Goal: Information Seeking & Learning: Learn about a topic

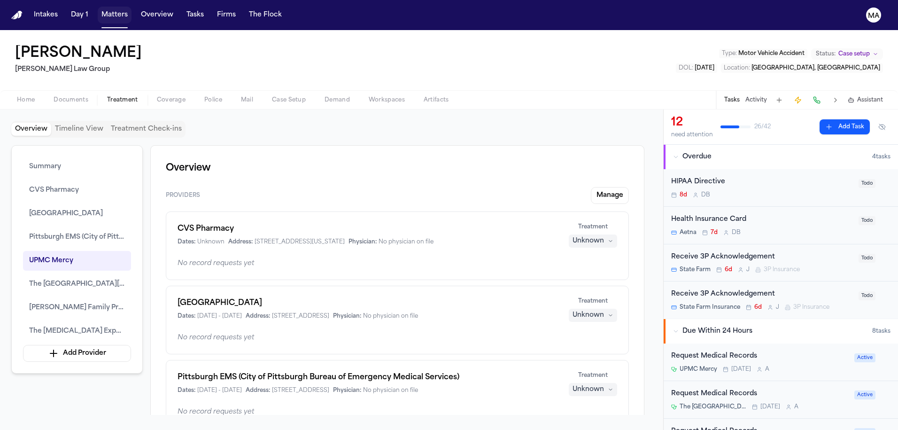
scroll to position [602, 0]
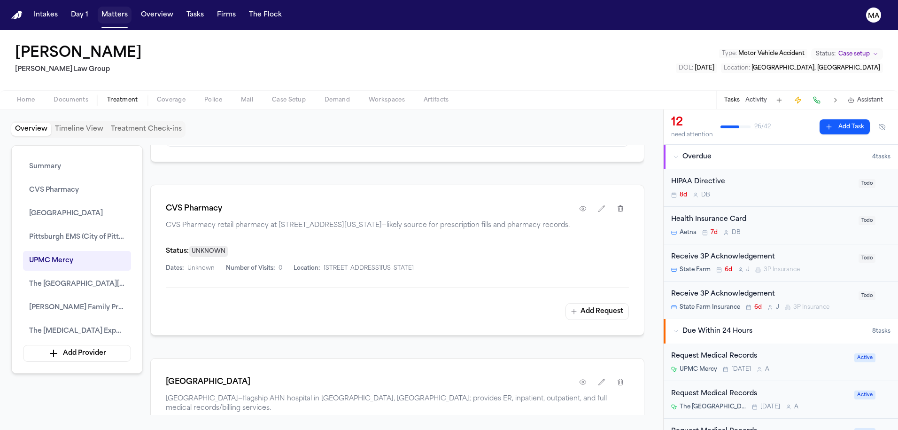
click at [98, 9] on button "Matters" at bounding box center [115, 15] width 34 height 17
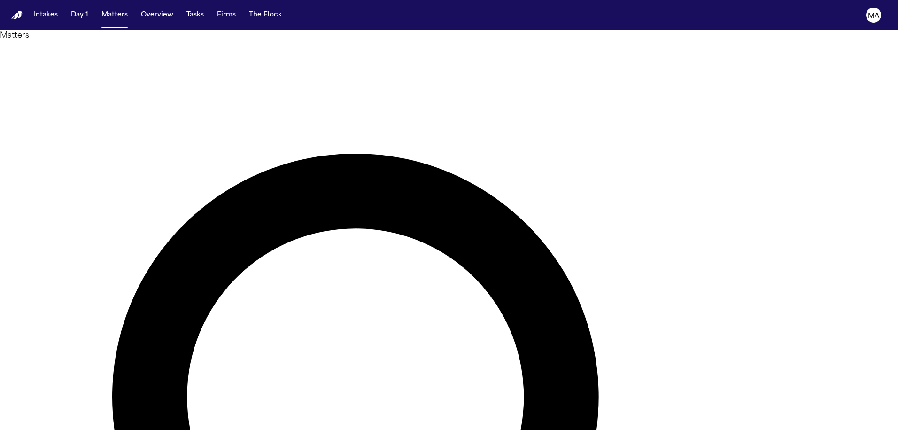
type input "*********"
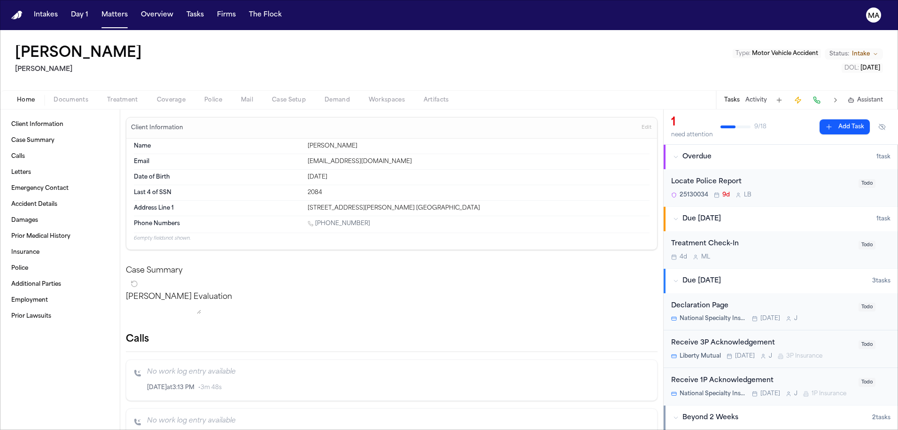
click at [54, 96] on span "Documents" at bounding box center [71, 100] width 35 height 8
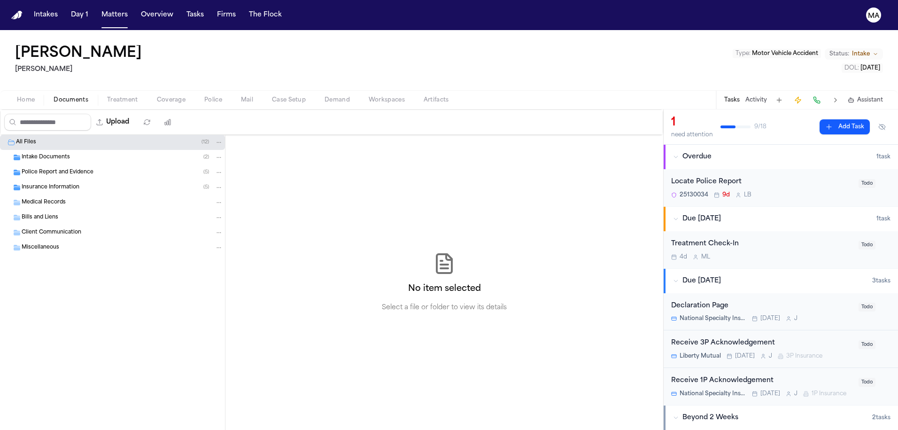
click at [67, 180] on div "Insurance Information ( 5 )" at bounding box center [112, 187] width 225 height 15
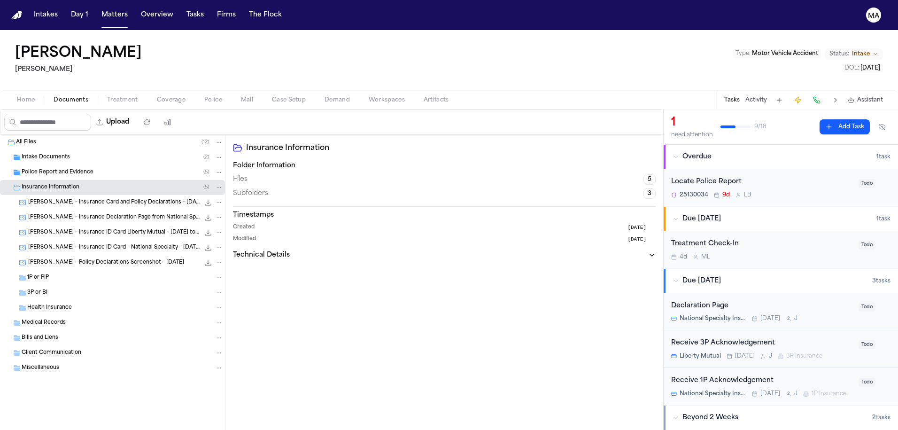
click at [70, 255] on div "[PERSON_NAME] - Policy Declarations Screenshot - [DATE] 85.9 KB • JPG" at bounding box center [112, 262] width 225 height 15
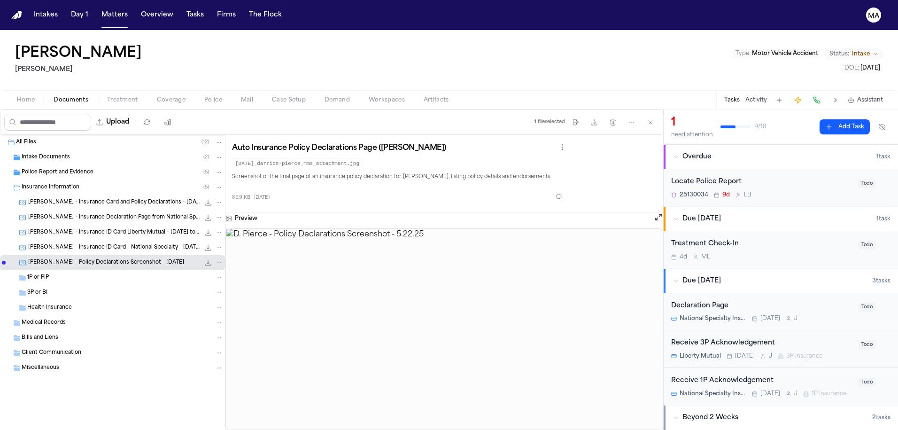
click at [63, 244] on span "[PERSON_NAME] - Insurance ID Card - National Specialty - [DATE] to [DATE]" at bounding box center [114, 248] width 172 height 8
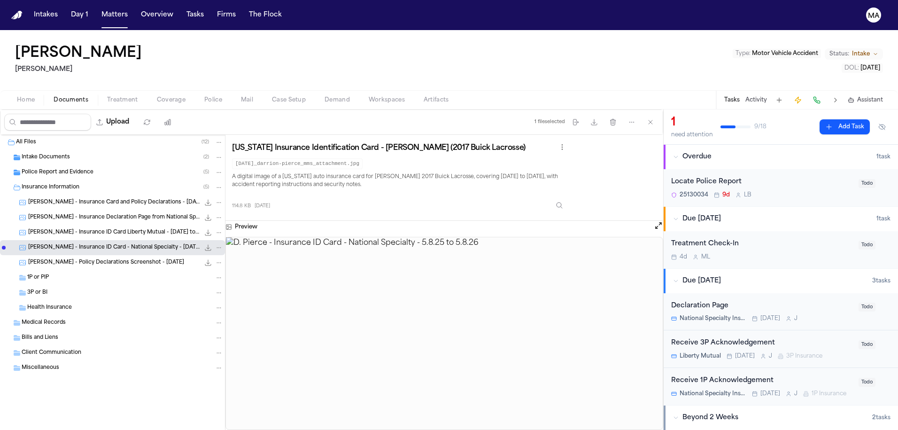
click at [45, 169] on span "Police Report and Evidence" at bounding box center [58, 173] width 72 height 8
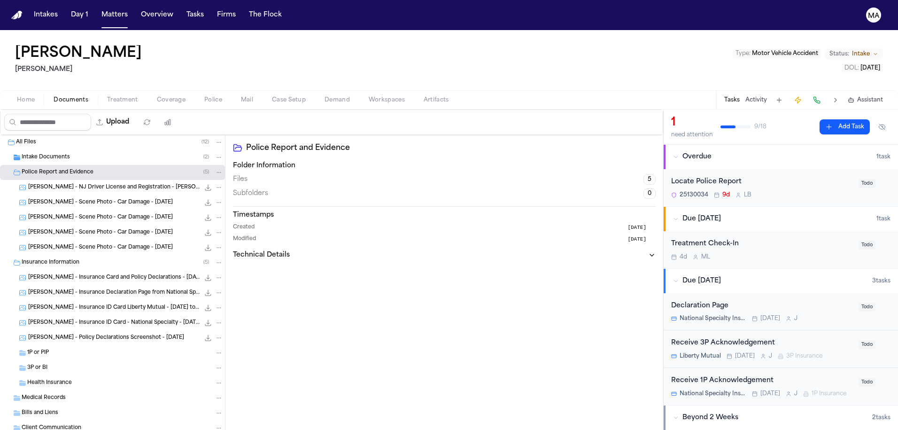
click at [70, 240] on div "[PERSON_NAME] - Scene Photo - Car Damage - [DATE] 31.8 KB • JPG" at bounding box center [112, 247] width 225 height 15
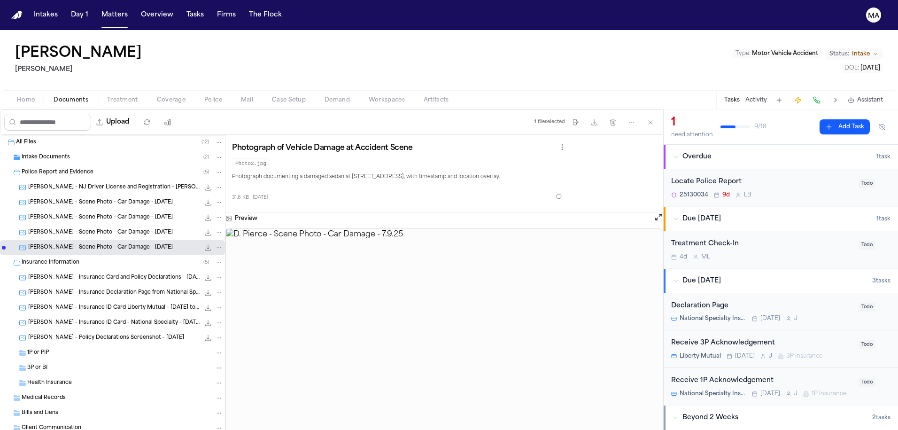
click at [71, 225] on div "[PERSON_NAME] - Scene Photo - Car Damage - [DATE] 32.2 KB • JPG" at bounding box center [112, 232] width 225 height 15
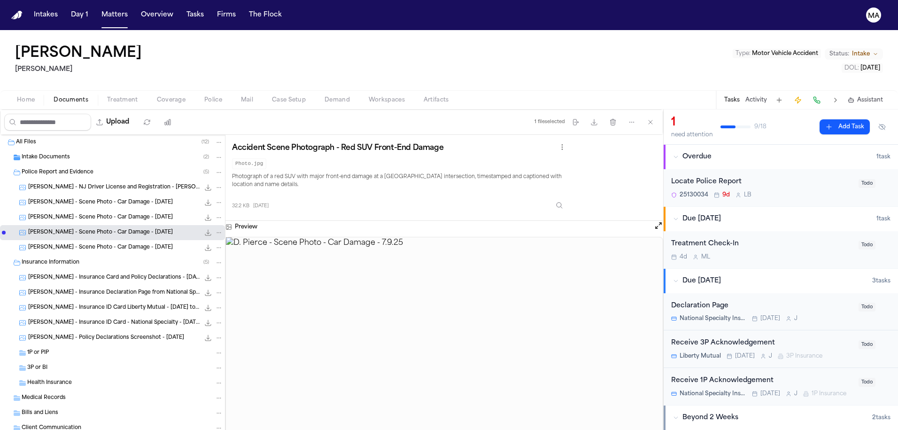
click at [72, 210] on div "[PERSON_NAME] - Scene Photo - Car Damage - [DATE] 313.3 KB • JPG" at bounding box center [112, 217] width 225 height 15
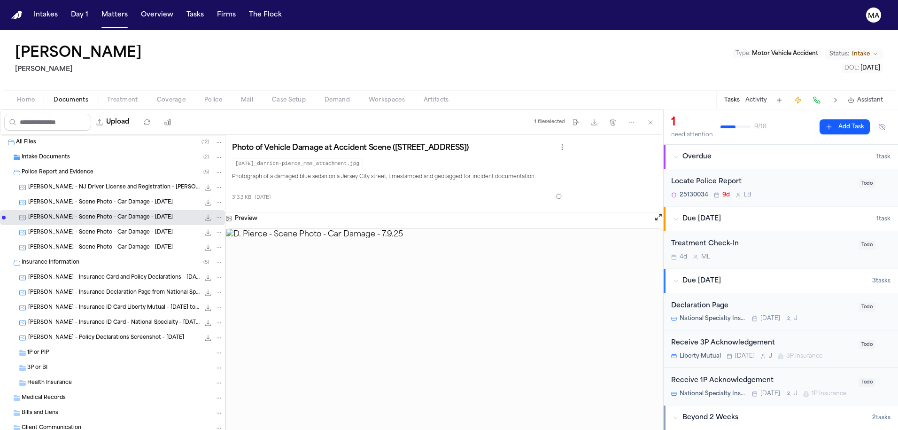
click at [68, 199] on span "[PERSON_NAME] - Scene Photo - Car Damage - [DATE]" at bounding box center [100, 203] width 145 height 8
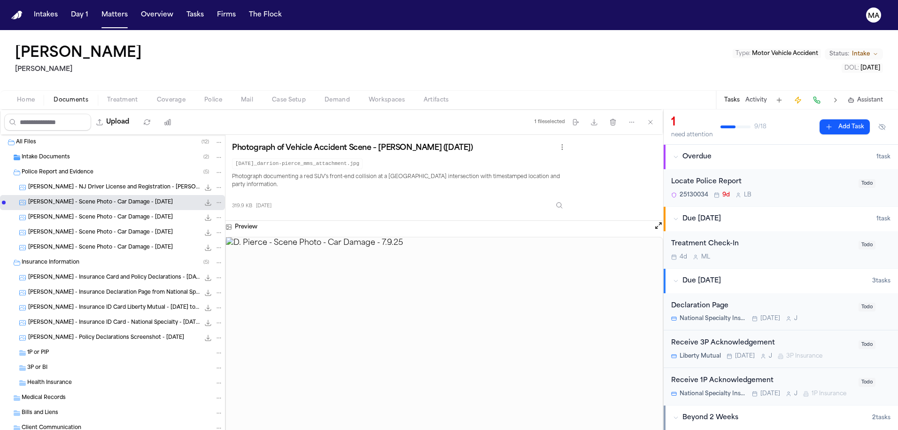
click at [54, 154] on span "Intake Documents" at bounding box center [46, 158] width 48 height 8
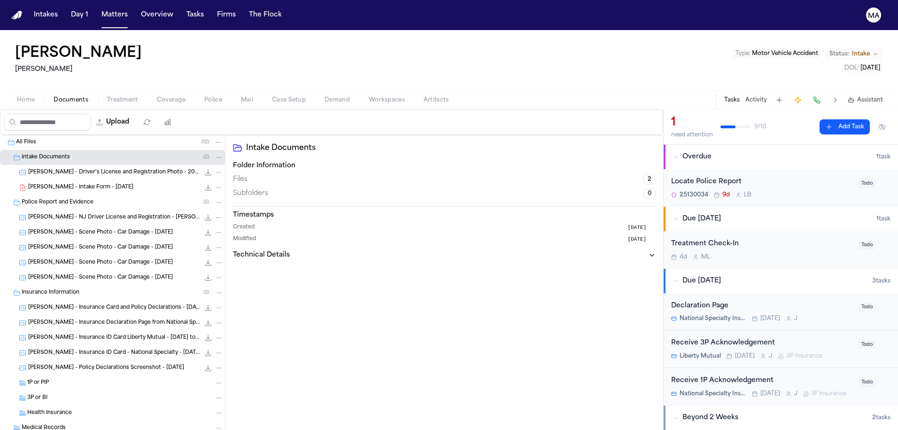
click at [56, 184] on span "[PERSON_NAME] - Intake Form - [DATE]" at bounding box center [80, 188] width 105 height 8
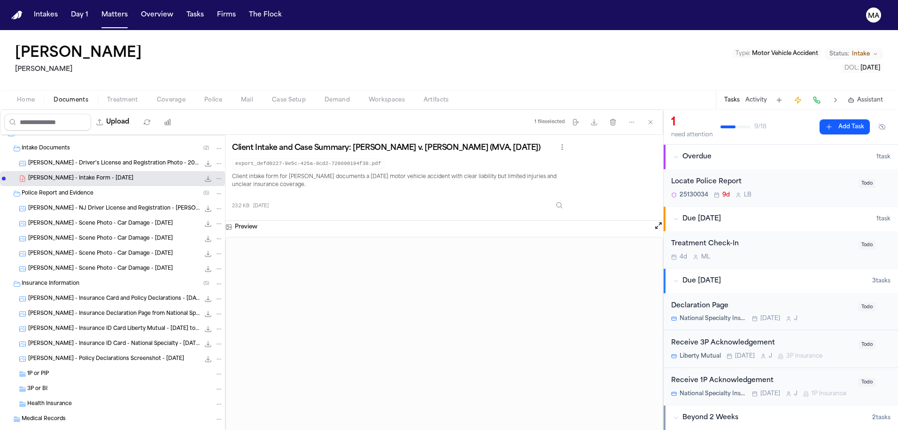
scroll to position [7, 0]
click at [56, 203] on div "[PERSON_NAME] - NJ Driver License and Registration - [PERSON_NAME] - [DATE], 5.…" at bounding box center [112, 210] width 225 height 15
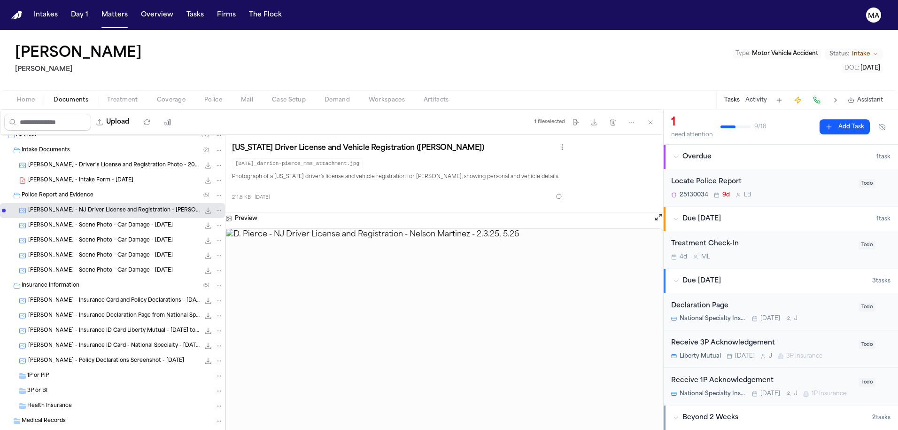
click at [56, 218] on div "[PERSON_NAME] - Scene Photo - Car Damage - [DATE] 319.9 KB • JPG" at bounding box center [112, 225] width 225 height 15
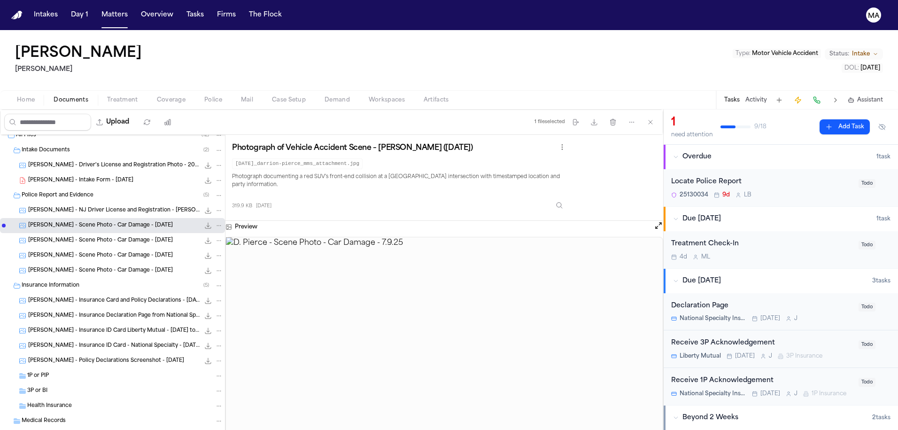
click at [65, 233] on div "[PERSON_NAME] - Scene Photo - Car Damage - [DATE] 313.3 KB • JPG" at bounding box center [112, 240] width 225 height 15
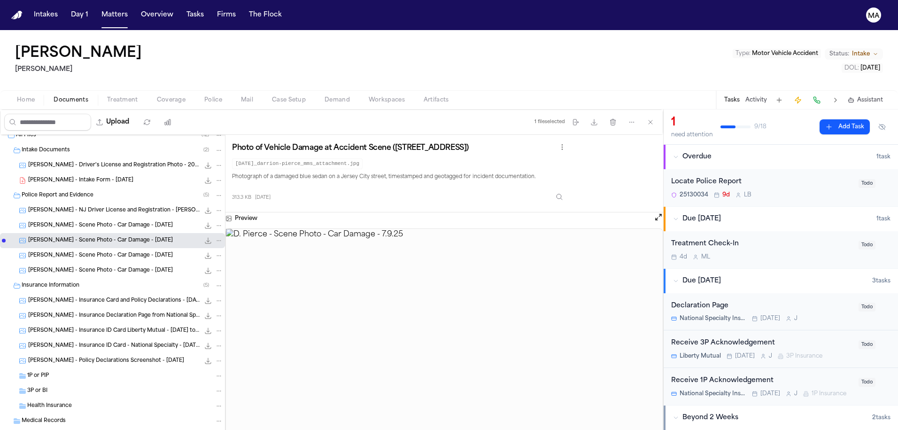
click at [66, 248] on div "[PERSON_NAME] - Scene Photo - Car Damage - [DATE] 32.2 KB • JPG" at bounding box center [112, 255] width 225 height 15
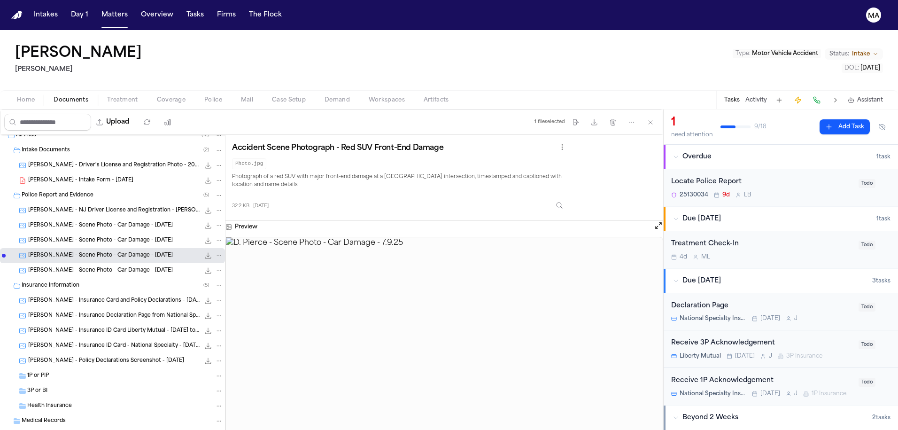
click at [68, 263] on div "[PERSON_NAME] - Scene Photo - Car Damage - [DATE] 31.8 KB • JPG" at bounding box center [112, 270] width 225 height 15
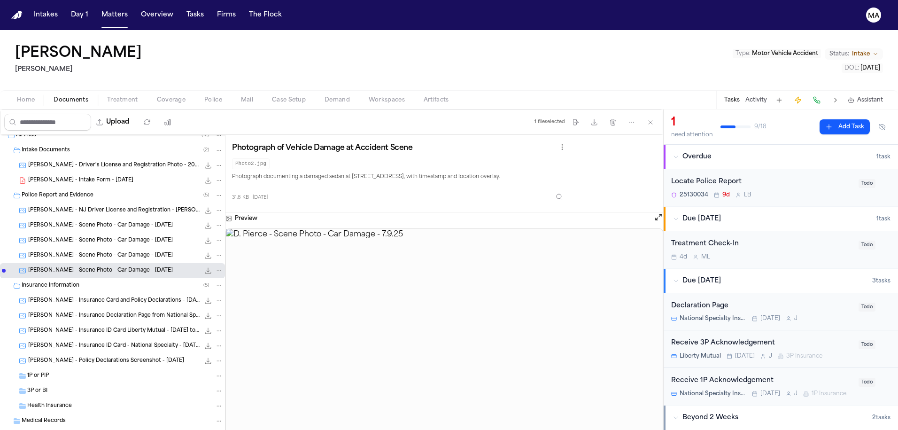
scroll to position [26, 0]
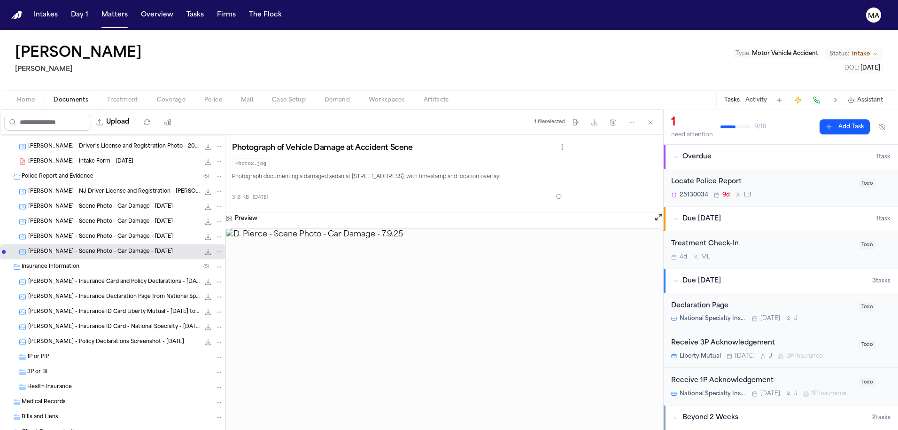
click at [65, 278] on span "[PERSON_NAME] - Insurance Card and Policy Declarations - [DATE]" at bounding box center [114, 282] width 172 height 8
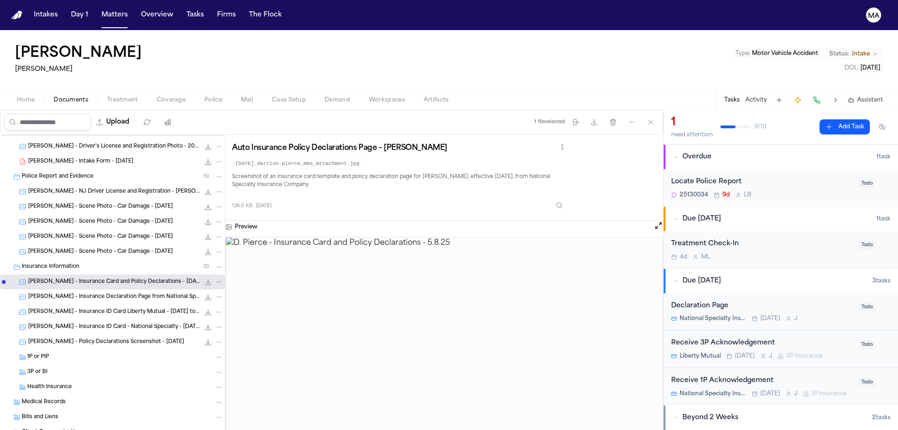
click at [64, 289] on div "[PERSON_NAME] - Insurance Declaration Page from National Specialty - [DATE] 134…" at bounding box center [112, 296] width 225 height 15
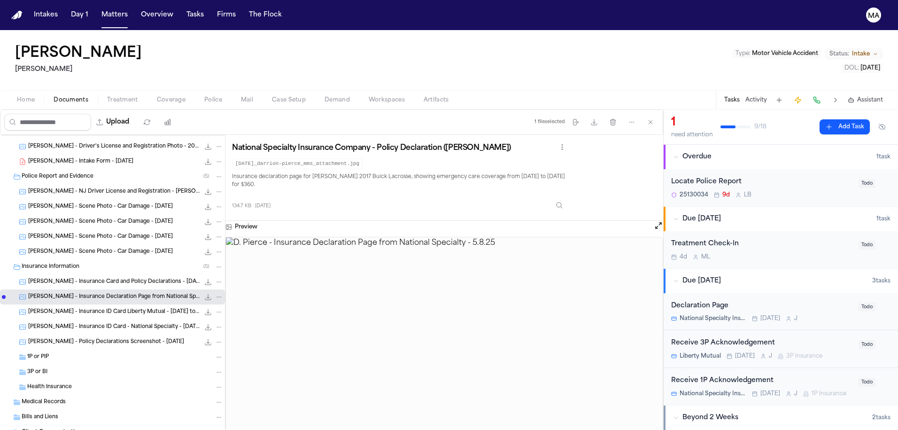
click at [0, 0] on span "148.8 KB • JPG" at bounding box center [0, 0] width 0 height 0
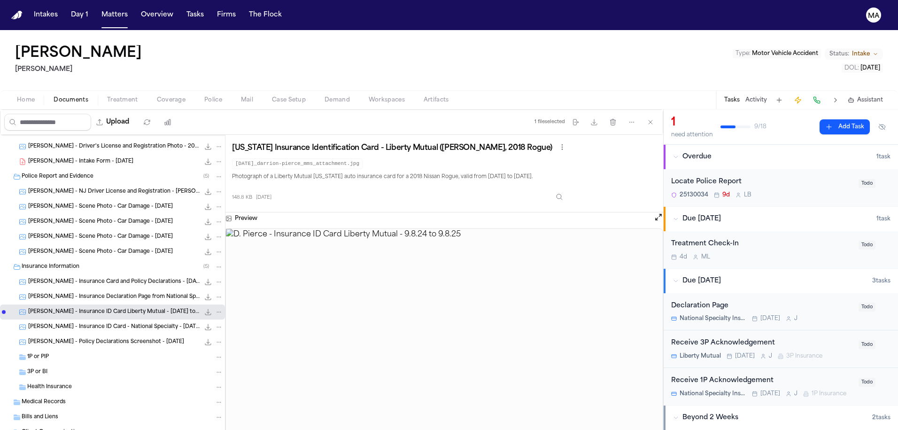
click at [71, 323] on span "[PERSON_NAME] - Insurance ID Card - National Specialty - [DATE] to [DATE]" at bounding box center [114, 327] width 172 height 8
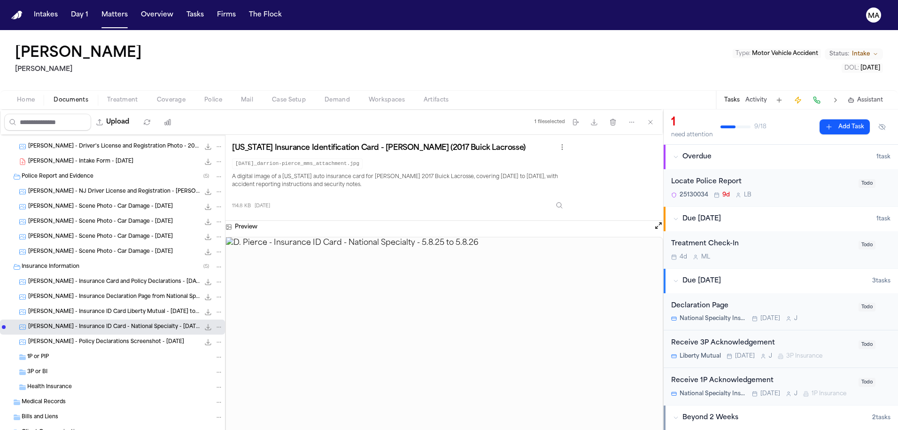
click at [61, 338] on span "[PERSON_NAME] - Policy Declarations Screenshot - [DATE]" at bounding box center [106, 342] width 156 height 8
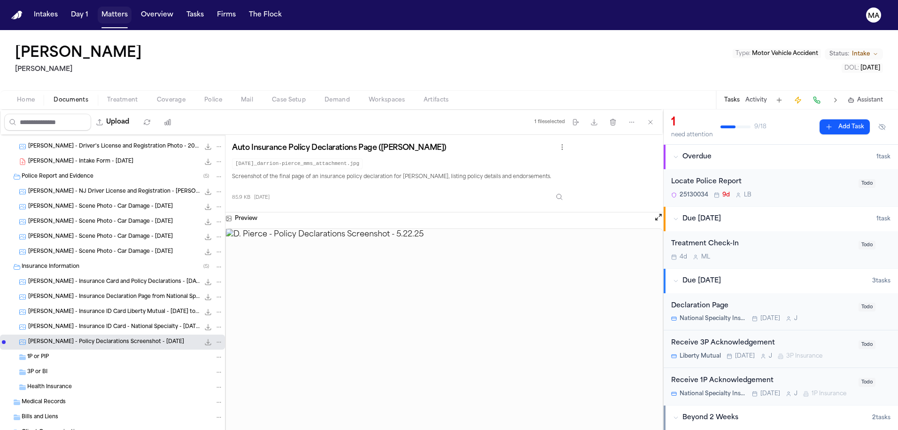
click at [98, 8] on button "Matters" at bounding box center [115, 15] width 34 height 17
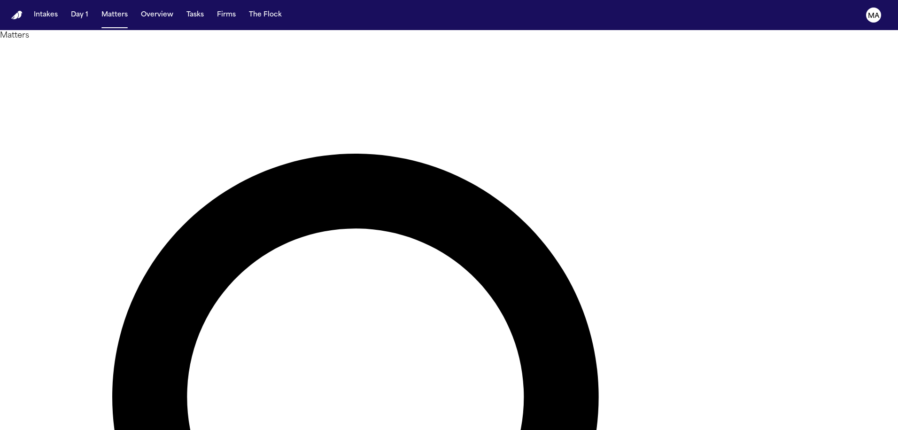
drag, startPoint x: 662, startPoint y: 42, endPoint x: 493, endPoint y: 48, distance: 168.8
type input "*"
type input "******"
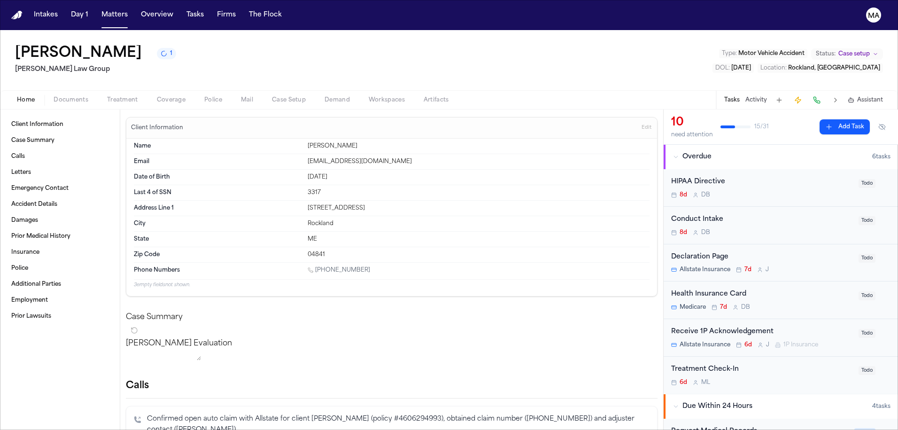
click at [212, 30] on div "Ily Shofestall 1 [PERSON_NAME] Law Group Type : Motor Vehicle Accident Status: …" at bounding box center [449, 60] width 898 height 60
click at [54, 96] on span "Documents" at bounding box center [71, 100] width 35 height 8
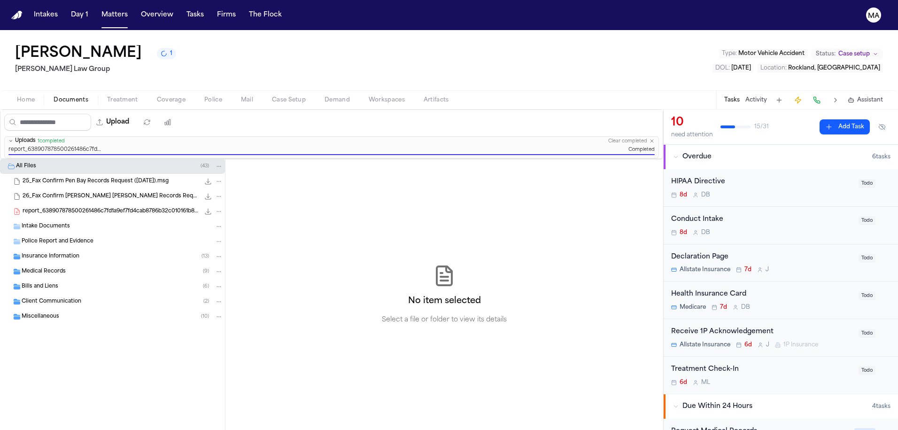
click at [292, 320] on div "No item selected Select a file or folder to view its details" at bounding box center [445, 294] width 438 height 271
click at [229, 90] on div "Home Documents Treatment Coverage Police Mail Case Setup Demand Workspaces Arti…" at bounding box center [449, 99] width 898 height 19
click at [325, 96] on span "Demand" at bounding box center [337, 100] width 25 height 8
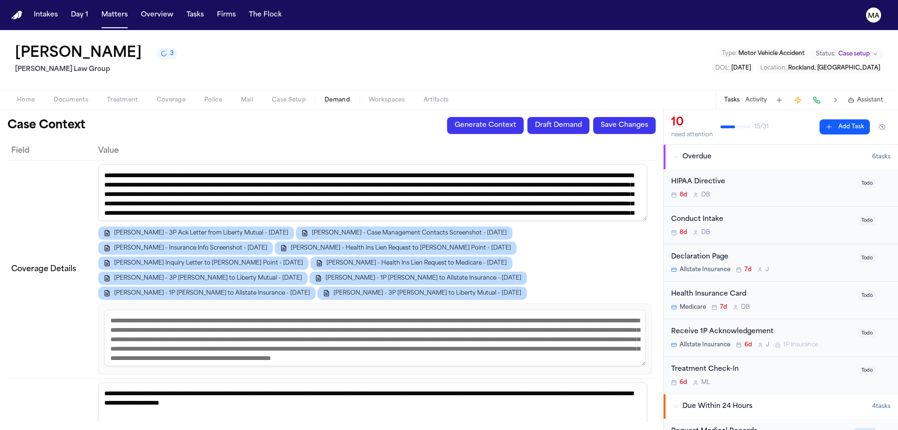
click at [524, 117] on button "Generate Context" at bounding box center [485, 125] width 77 height 17
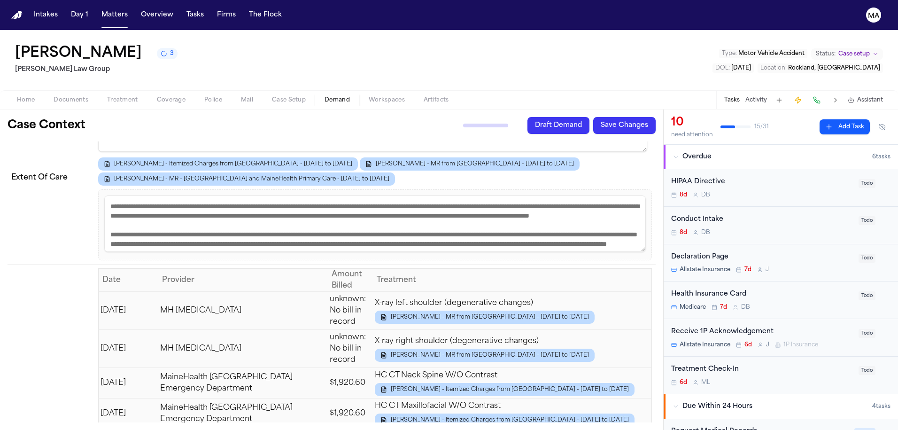
scroll to position [1098, 0]
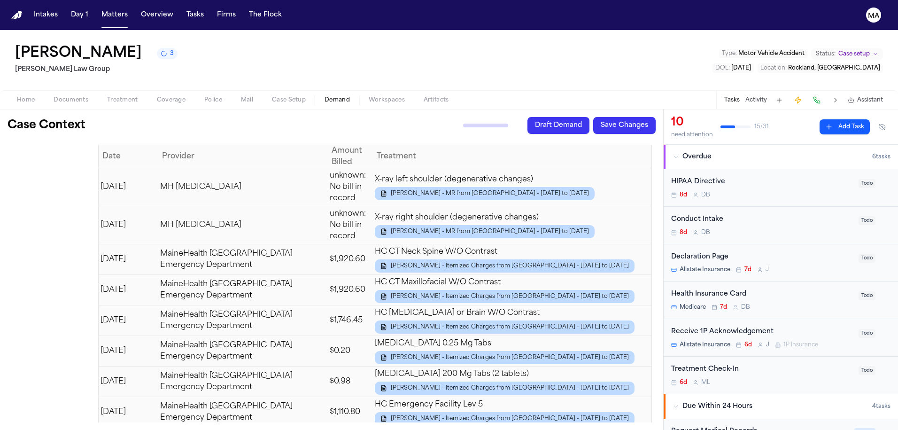
click at [502, 38] on div "Ily Shofestall 3 [PERSON_NAME] Law Group Type : Motor Vehicle Accident Status: …" at bounding box center [449, 60] width 898 height 60
click at [98, 8] on button "Matters" at bounding box center [115, 15] width 34 height 17
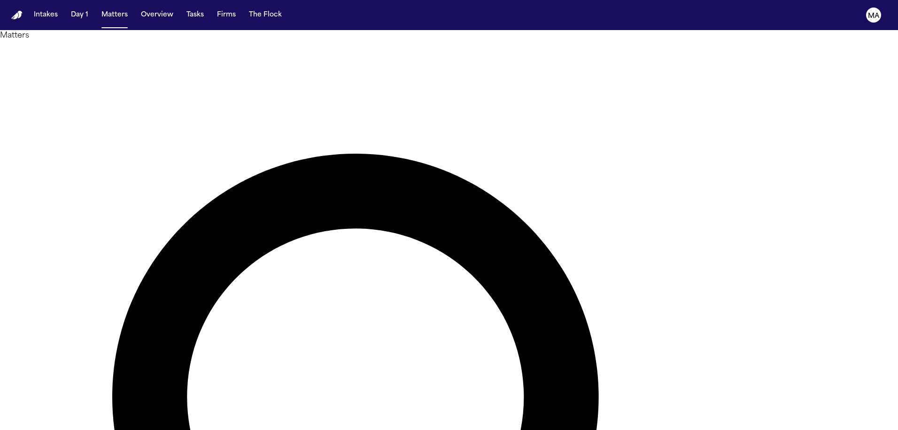
drag, startPoint x: 616, startPoint y: 36, endPoint x: 606, endPoint y: 37, distance: 9.9
type input "*"
type input "******"
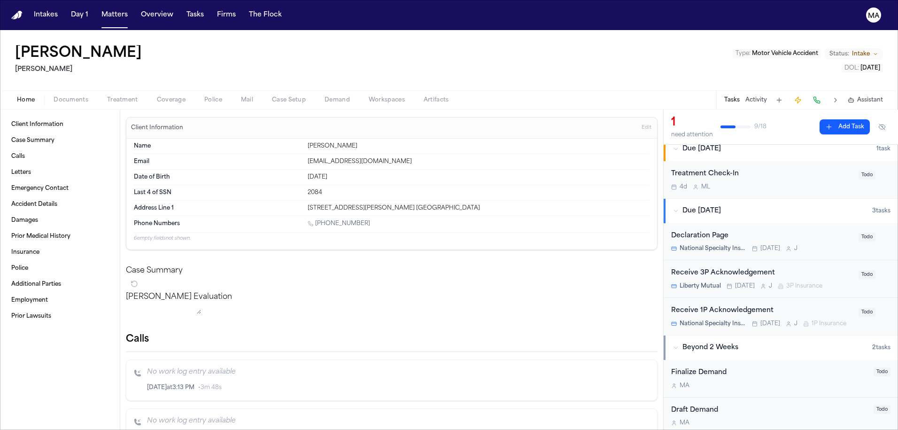
scroll to position [150, 0]
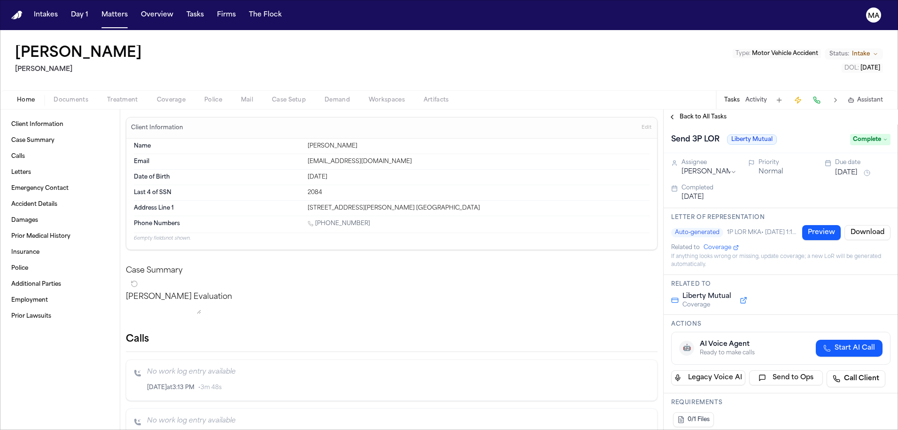
click at [680, 113] on span "Back to All Tasks" at bounding box center [703, 117] width 47 height 8
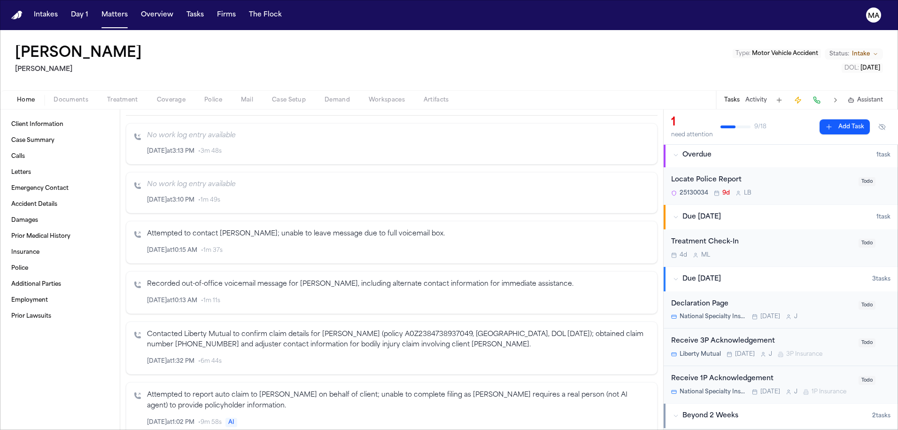
scroll to position [247, 0]
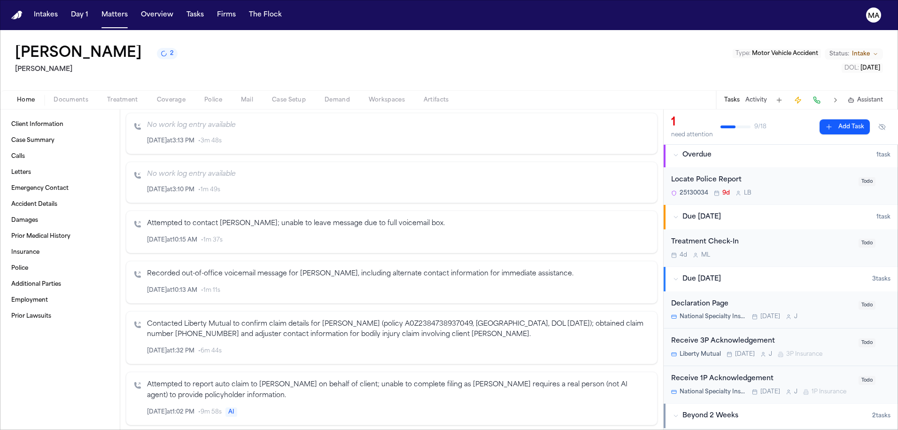
click at [718, 175] on div "Locate Police Report" at bounding box center [763, 180] width 182 height 11
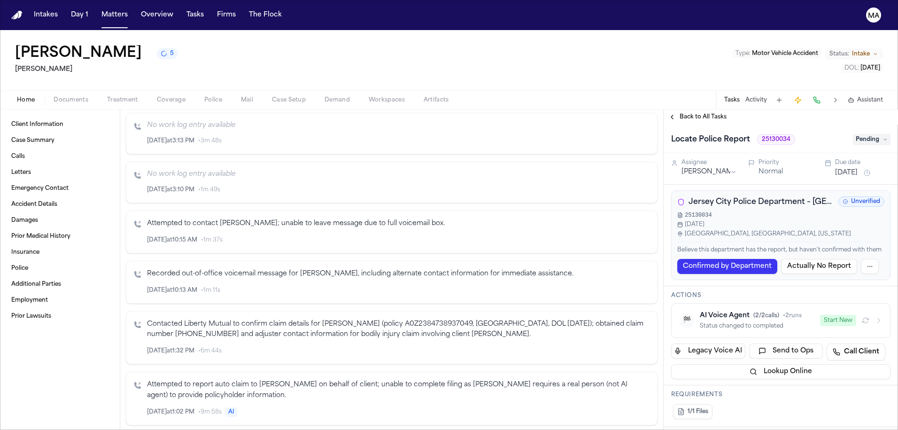
click at [680, 113] on span "Back to All Tasks" at bounding box center [703, 117] width 47 height 8
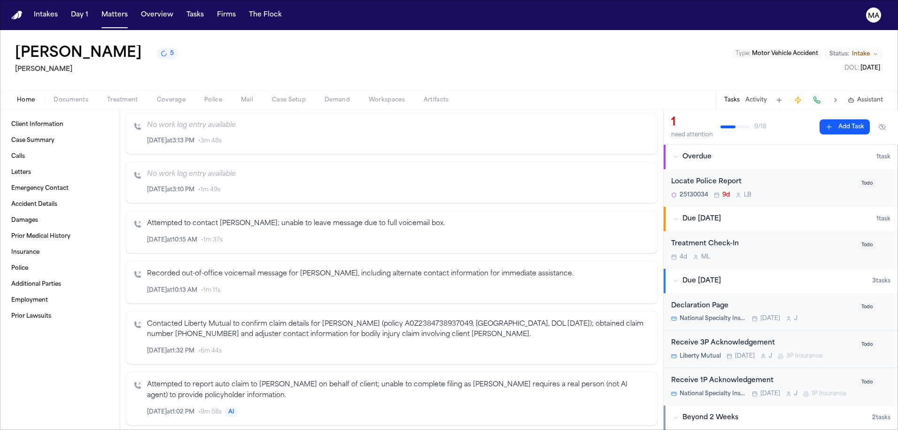
click at [682, 90] on div "Home Documents Treatment Coverage Police Mail Case Setup Demand Workspaces Arti…" at bounding box center [449, 99] width 898 height 19
click at [107, 90] on div "Home Documents Treatment Coverage Police Mail Case Setup Demand Workspaces Arti…" at bounding box center [449, 99] width 898 height 19
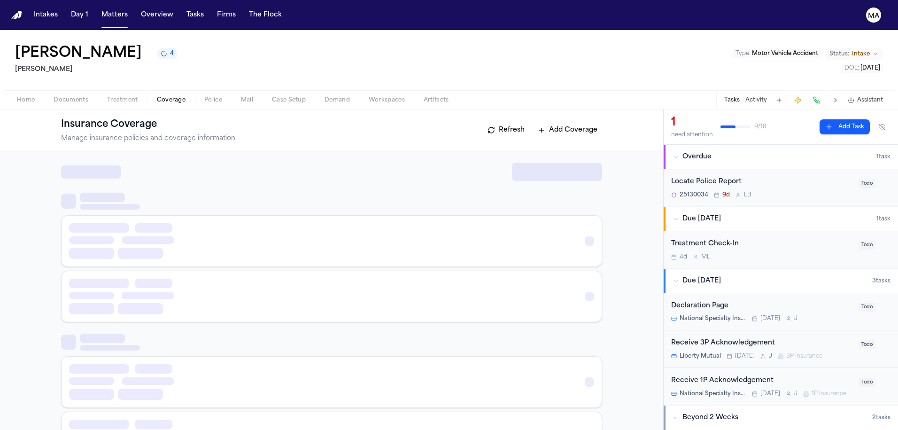
click at [157, 96] on span "Coverage" at bounding box center [171, 100] width 29 height 8
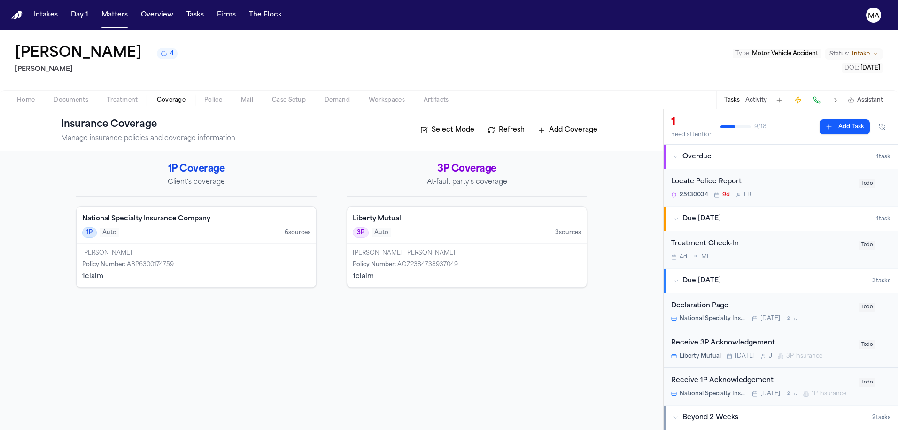
click at [393, 244] on div "[PERSON_NAME], [PERSON_NAME] Policy Number : AOZ2384738937049 1 claim" at bounding box center [467, 265] width 240 height 43
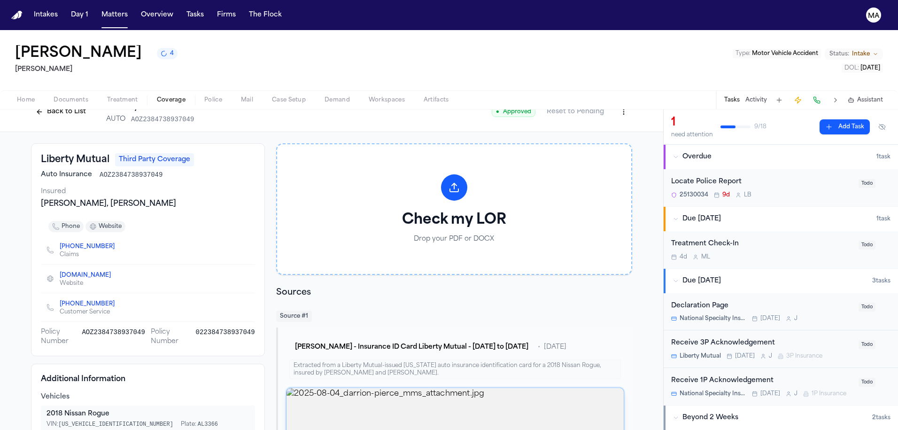
scroll to position [55, 0]
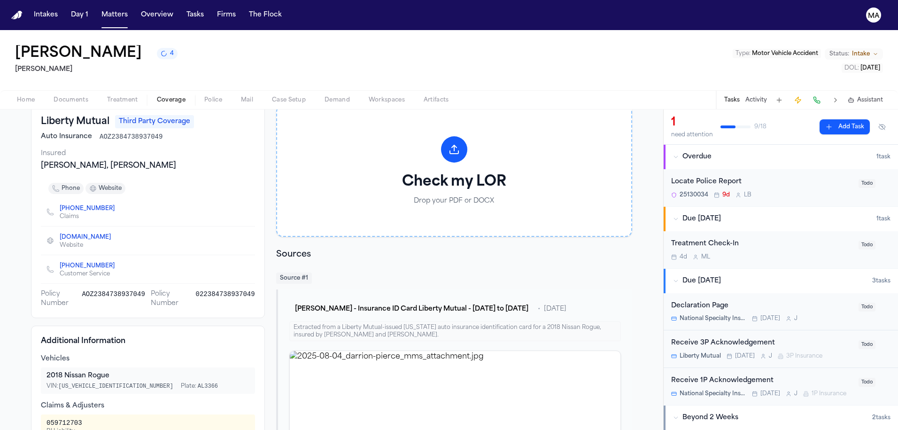
drag, startPoint x: 269, startPoint y: 280, endPoint x: 172, endPoint y: 278, distance: 96.3
copy link "[PERSON_NAME][EMAIL_ADDRESS][PERSON_NAME][DOMAIN_NAME]"
click at [54, 96] on span "Documents" at bounding box center [71, 100] width 35 height 8
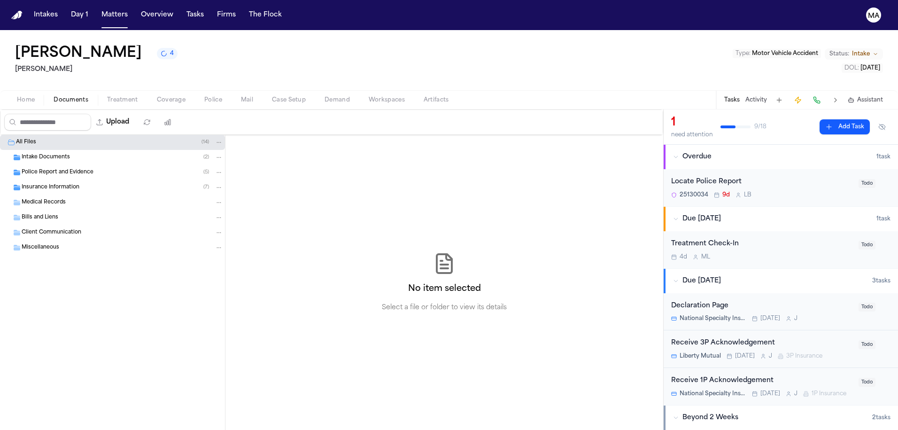
click at [46, 154] on span "Intake Documents" at bounding box center [46, 158] width 48 height 8
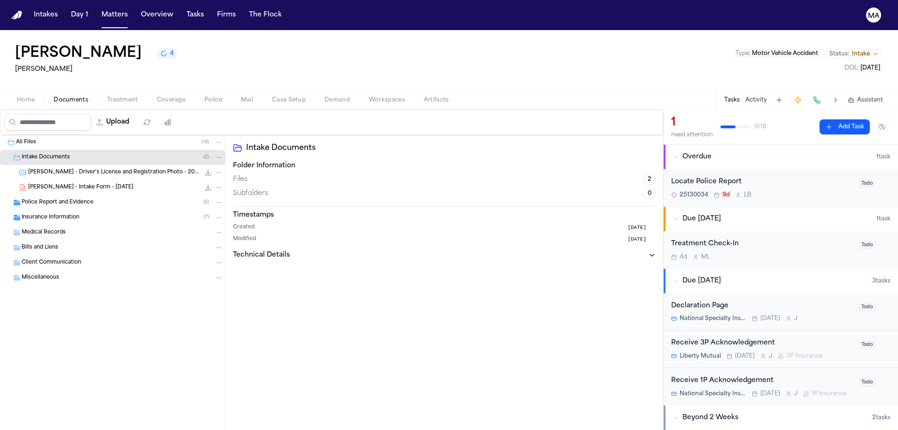
click at [62, 184] on span "[PERSON_NAME] - Intake Form - [DATE]" at bounding box center [80, 188] width 105 height 8
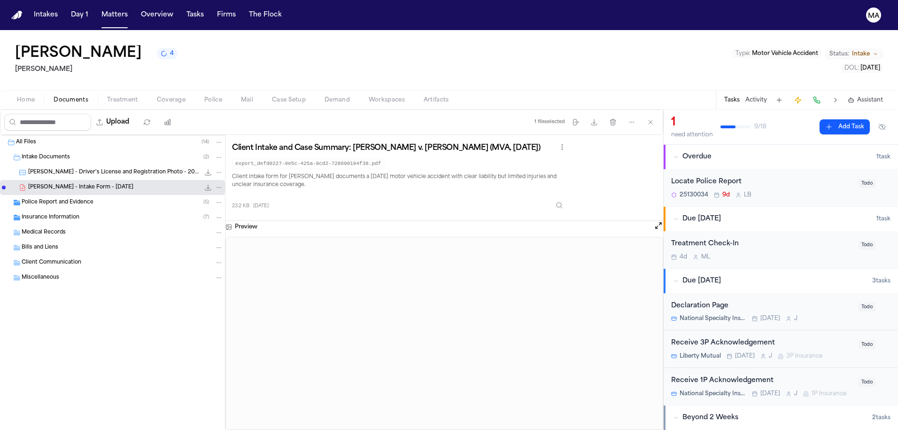
click at [52, 195] on div "Police Report and Evidence ( 5 )" at bounding box center [112, 202] width 225 height 15
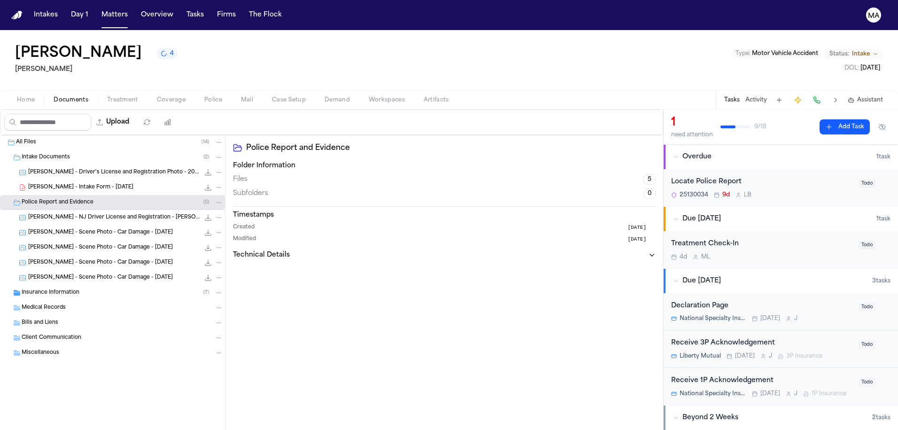
click at [69, 214] on span "[PERSON_NAME] - NJ Driver License and Registration - [PERSON_NAME] - [DATE], 5.…" at bounding box center [114, 218] width 172 height 8
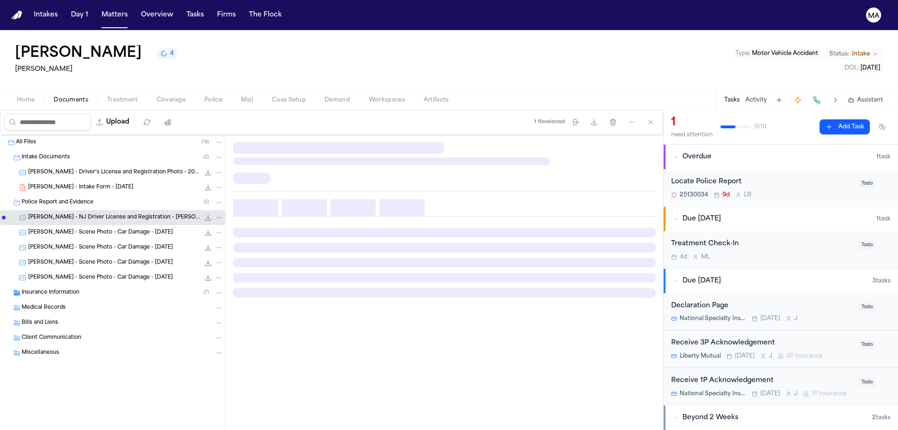
click at [67, 229] on span "[PERSON_NAME] - Scene Photo - Car Damage - [DATE]" at bounding box center [100, 233] width 145 height 8
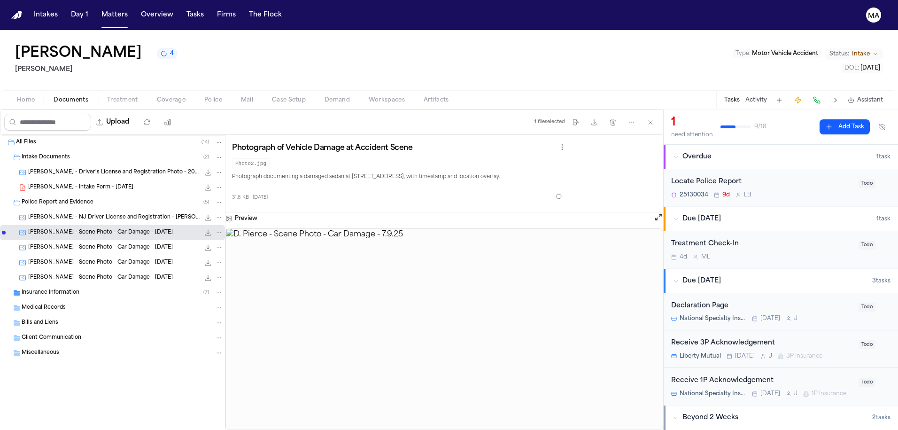
click at [70, 240] on div "[PERSON_NAME] - Scene Photo - Car Damage - [DATE] 313.3 KB • JPG" at bounding box center [112, 247] width 225 height 15
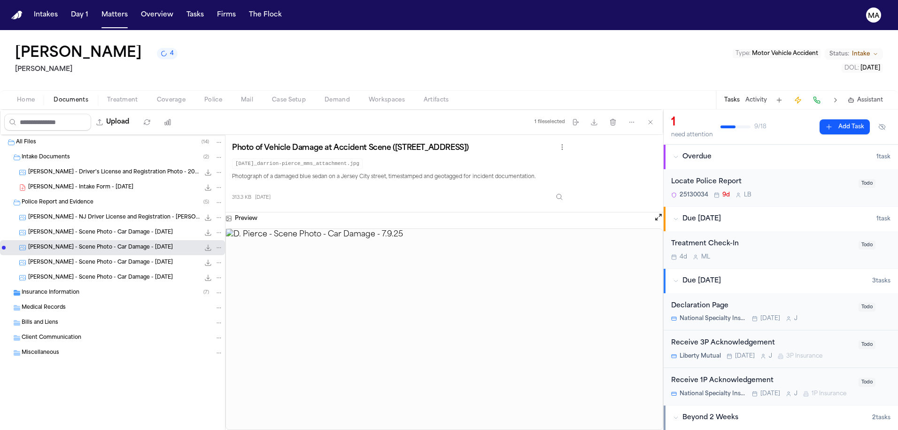
click at [71, 255] on div "[PERSON_NAME] - Scene Photo - Car Damage - [DATE] 32.2 KB • JPG" at bounding box center [112, 262] width 225 height 15
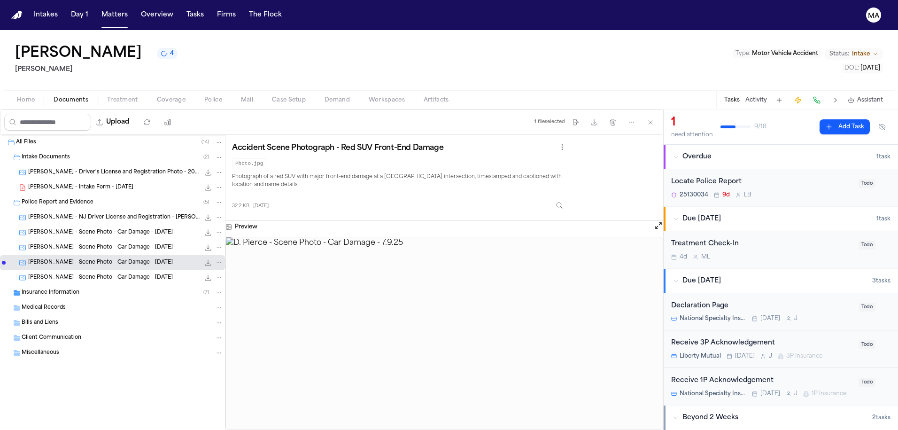
click at [62, 180] on div "[PERSON_NAME] - Intake Form - [DATE] 23.2 KB • PDF" at bounding box center [112, 187] width 225 height 15
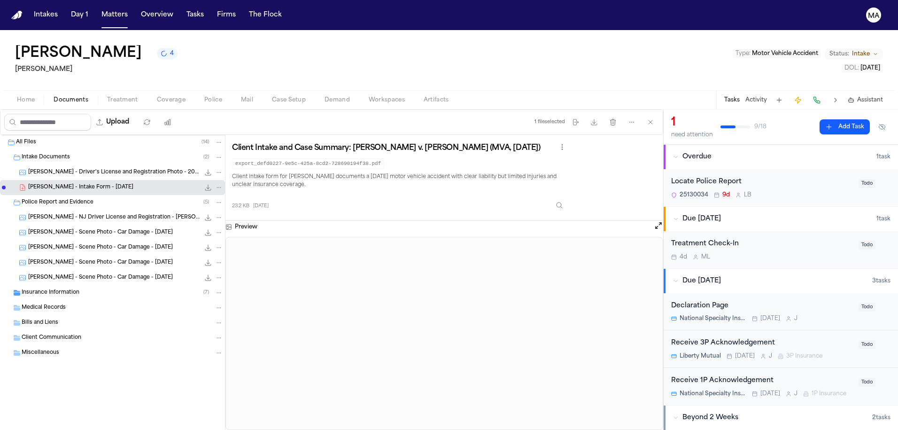
click at [59, 285] on div "Insurance Information ( 7 )" at bounding box center [112, 292] width 225 height 15
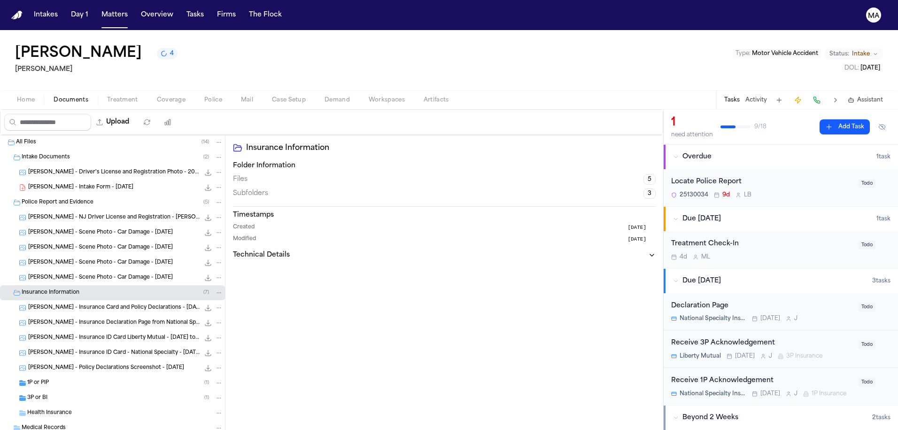
click at [65, 360] on div "[PERSON_NAME] - Policy Declarations Screenshot - [DATE] 85.9 KB • JPG" at bounding box center [112, 367] width 225 height 15
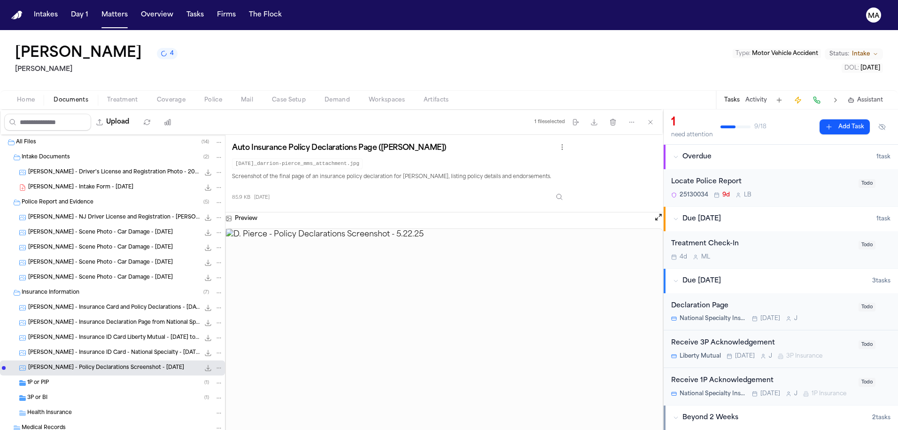
click at [57, 300] on div "[PERSON_NAME] - Insurance Card and Policy Declarations - [DATE] 138.0 KB • JPG" at bounding box center [112, 307] width 225 height 15
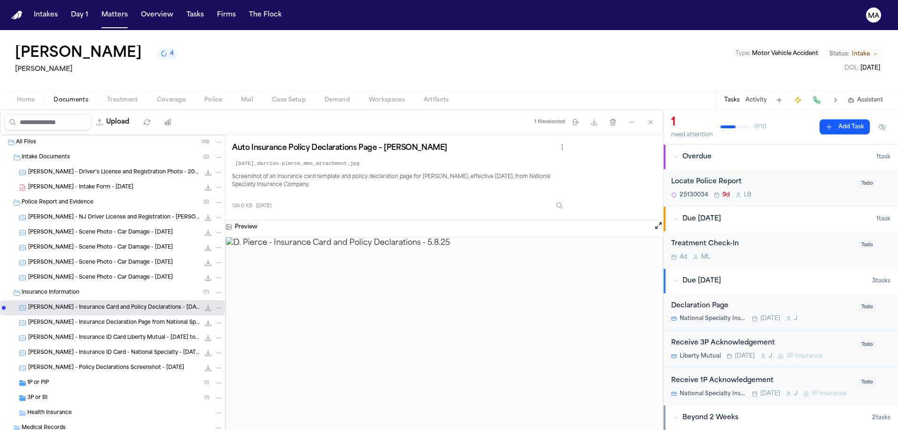
click at [61, 184] on span "[PERSON_NAME] - Intake Form - [DATE]" at bounding box center [80, 188] width 105 height 8
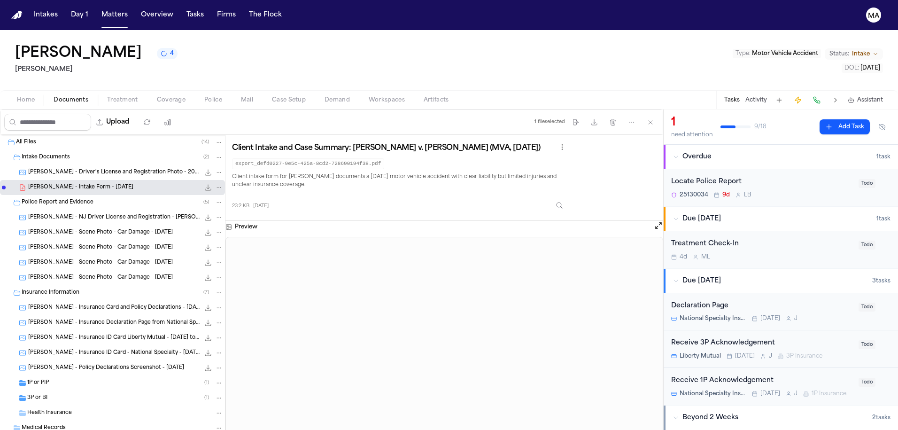
click at [71, 364] on span "[PERSON_NAME] - Policy Declarations Screenshot - [DATE]" at bounding box center [106, 368] width 156 height 8
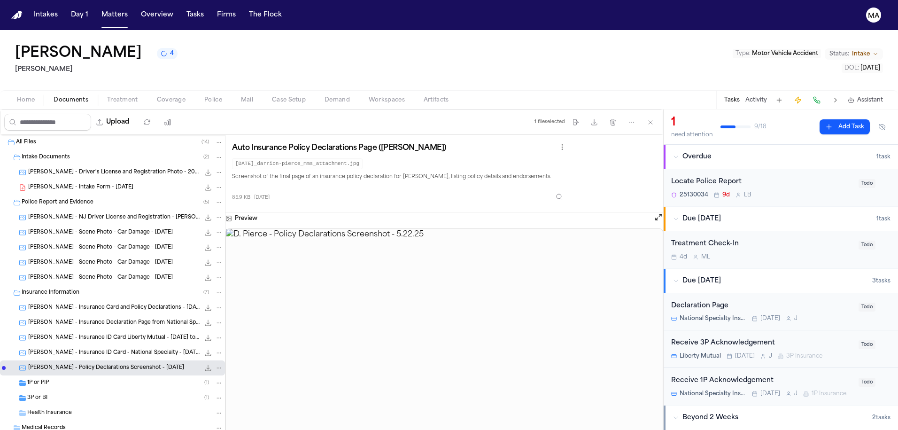
click at [69, 334] on span "[PERSON_NAME] - Insurance ID Card Liberty Mutual - [DATE] to [DATE]" at bounding box center [114, 338] width 172 height 8
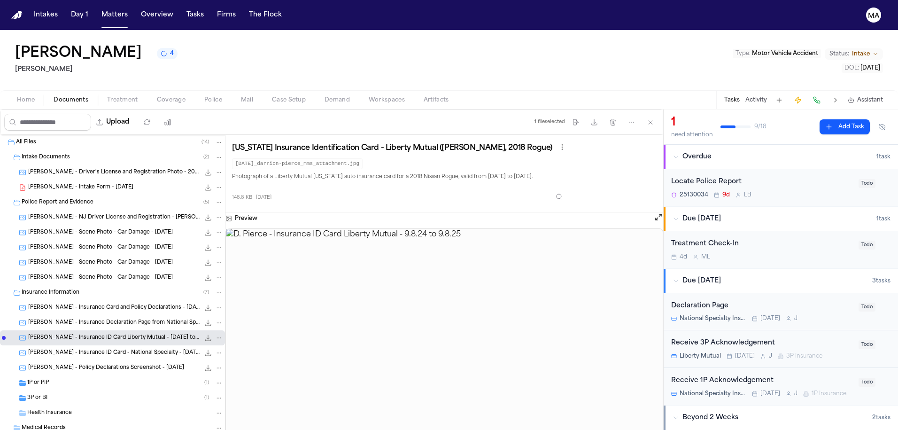
click at [62, 349] on span "[PERSON_NAME] - Insurance ID Card - National Specialty - [DATE] to [DATE]" at bounding box center [114, 353] width 172 height 8
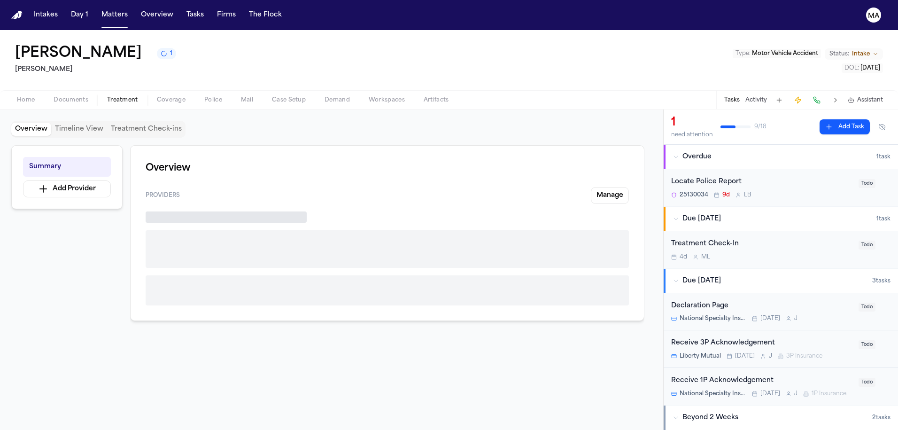
click at [107, 96] on span "Treatment" at bounding box center [122, 100] width 31 height 8
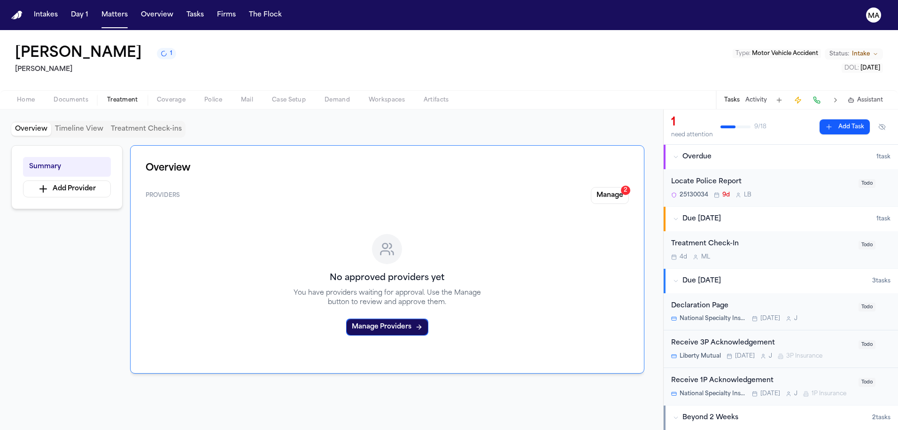
click at [767, 96] on button "Activity" at bounding box center [757, 100] width 22 height 8
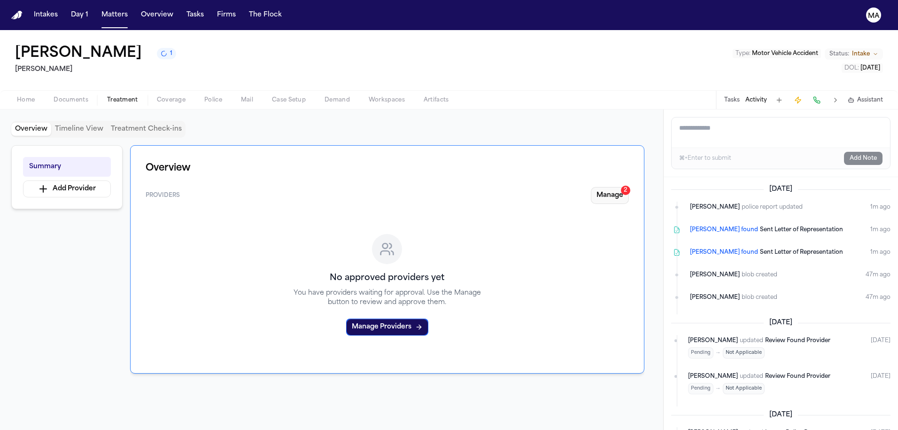
click at [629, 187] on button "Manage 2" at bounding box center [610, 195] width 38 height 17
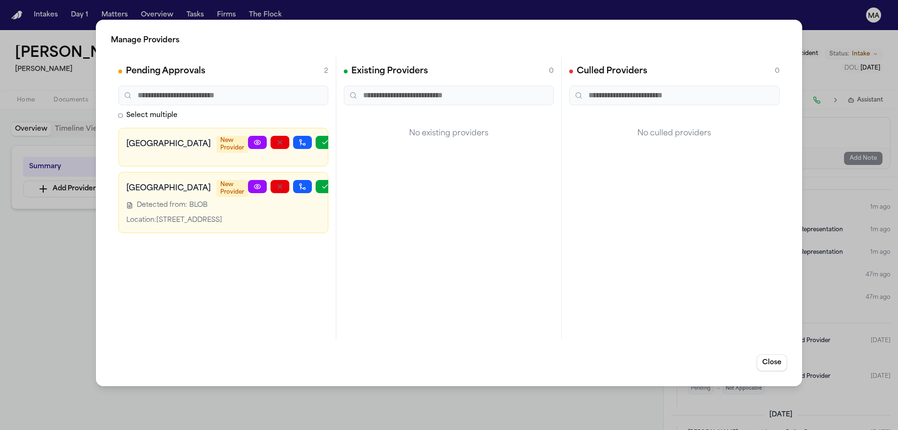
click at [70, 187] on div "Manage Providers Pending Approvals 2 Select multiple [GEOGRAPHIC_DATA] [GEOGRAP…" at bounding box center [449, 215] width 898 height 430
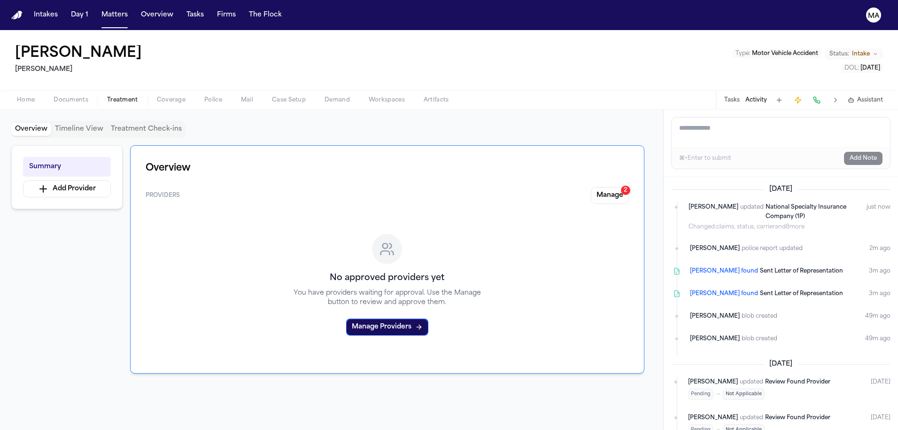
click at [54, 96] on span "Documents" at bounding box center [71, 100] width 35 height 8
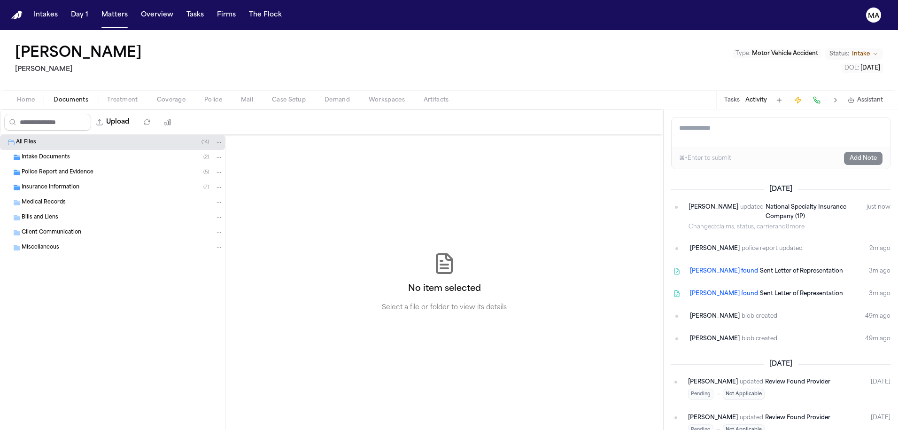
click at [21, 96] on span "Home" at bounding box center [26, 100] width 18 height 8
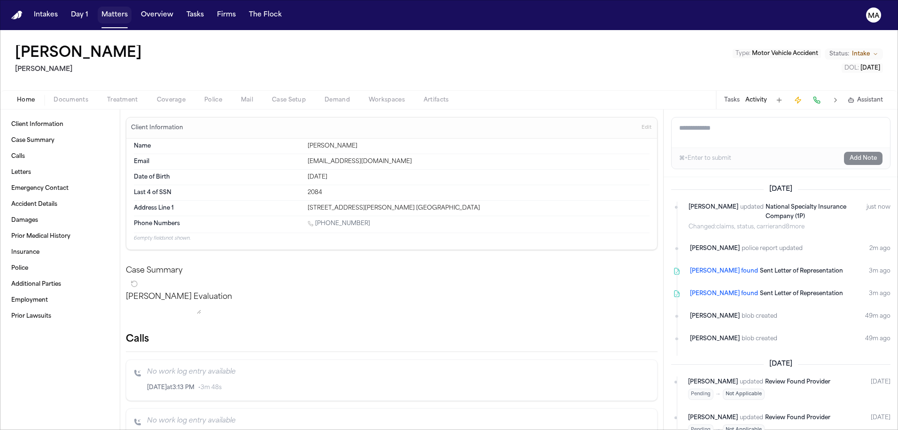
click at [98, 10] on button "Matters" at bounding box center [115, 15] width 34 height 17
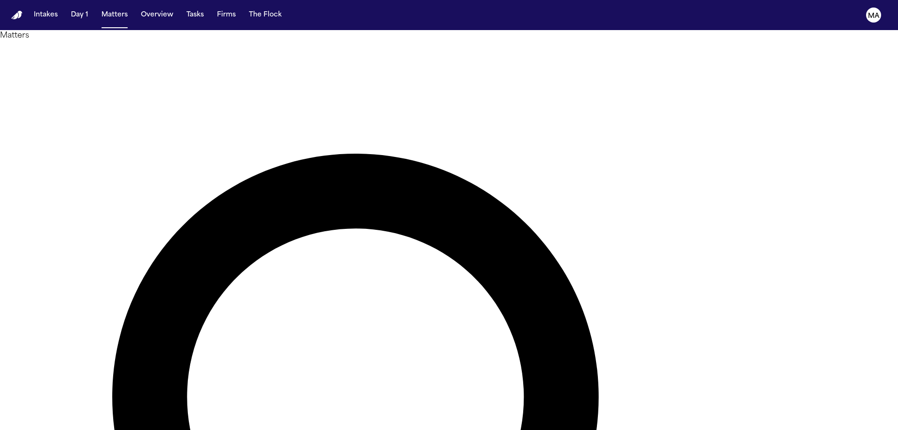
drag, startPoint x: 638, startPoint y: 38, endPoint x: 519, endPoint y: 33, distance: 118.5
type input "*****"
